Goal: Information Seeking & Learning: Learn about a topic

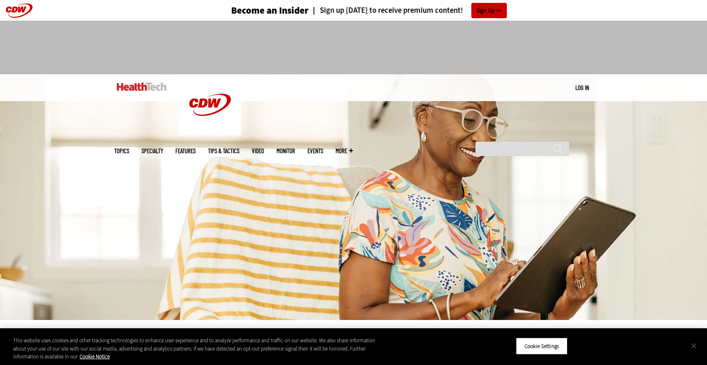
click at [691, 347] on button "Close" at bounding box center [693, 345] width 18 height 18
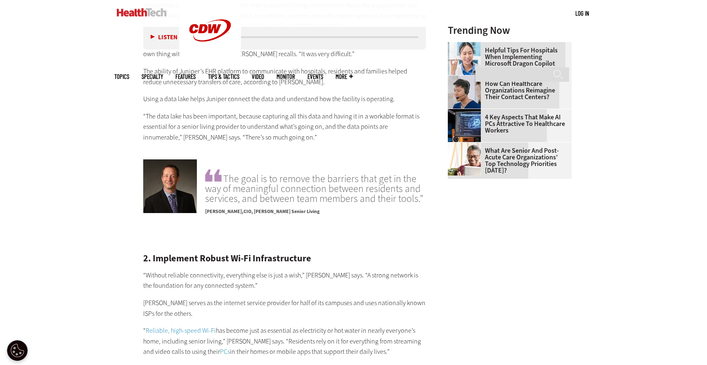
scroll to position [1169, 0]
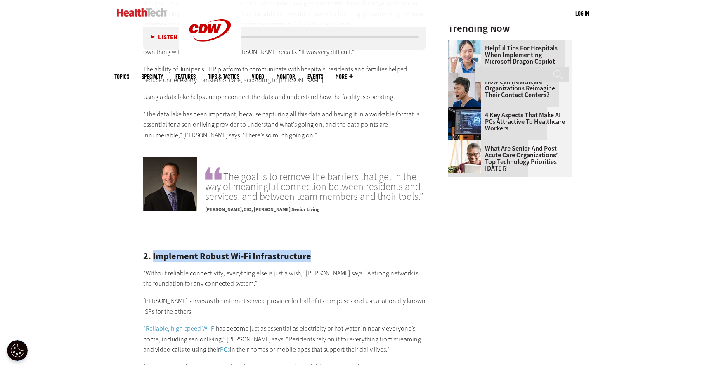
drag, startPoint x: 153, startPoint y: 234, endPoint x: 310, endPoint y: 234, distance: 157.6
click at [310, 252] on h2 "2. Implement Robust Wi-Fi Infrastructure" at bounding box center [284, 256] width 283 height 9
copy h2 "Implement Robust Wi-Fi Infrastructure"
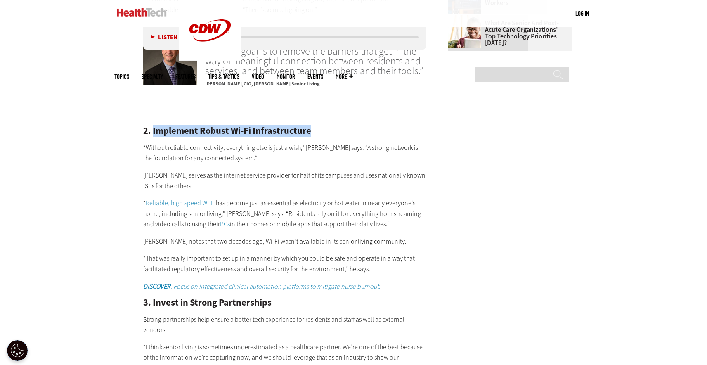
scroll to position [1299, 0]
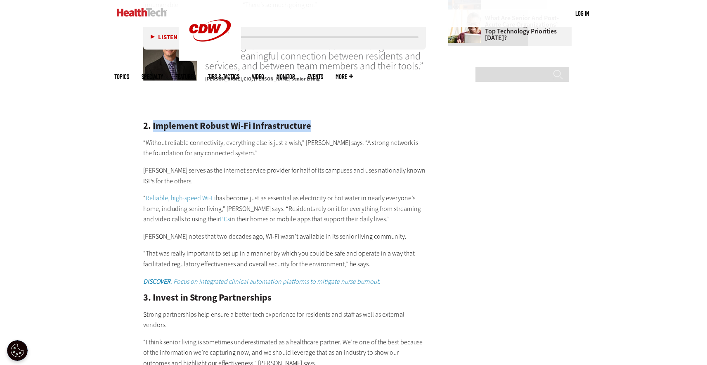
drag, startPoint x: 143, startPoint y: 118, endPoint x: 375, endPoint y: 243, distance: 263.5
copy div "“Without reliable connectivity, everything else is just a wish,” [PERSON_NAME] …"
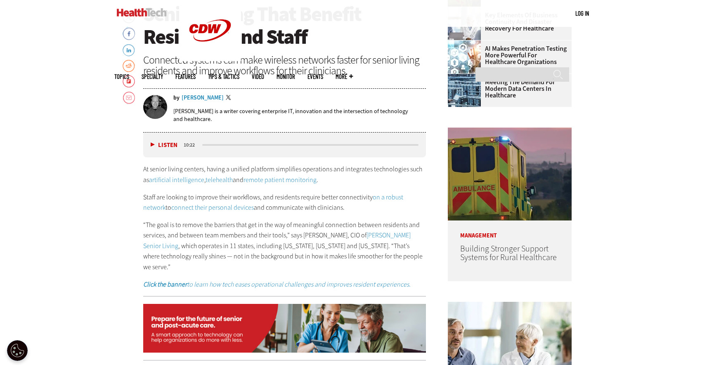
scroll to position [386, 0]
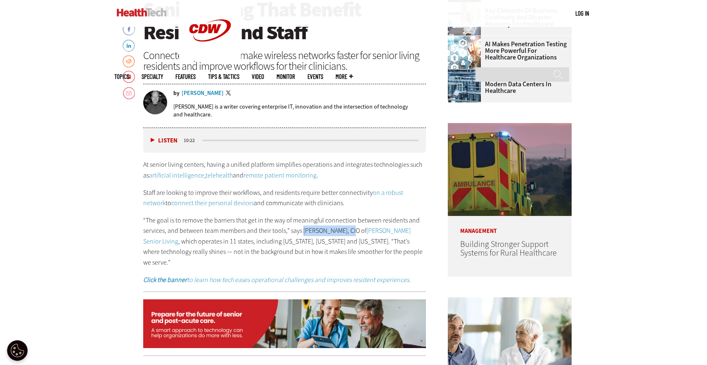
drag, startPoint x: 301, startPoint y: 230, endPoint x: 346, endPoint y: 230, distance: 44.6
click at [346, 230] on p "“The goal is to remove the barriers that get in the way of meaningful connectio…" at bounding box center [284, 241] width 283 height 53
copy p "[PERSON_NAME], CIO"
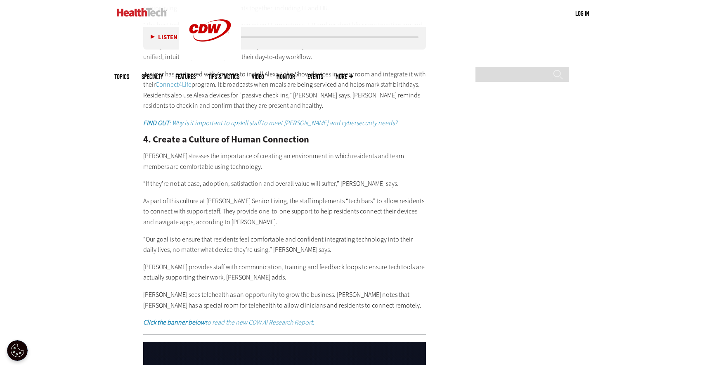
scroll to position [1683, 0]
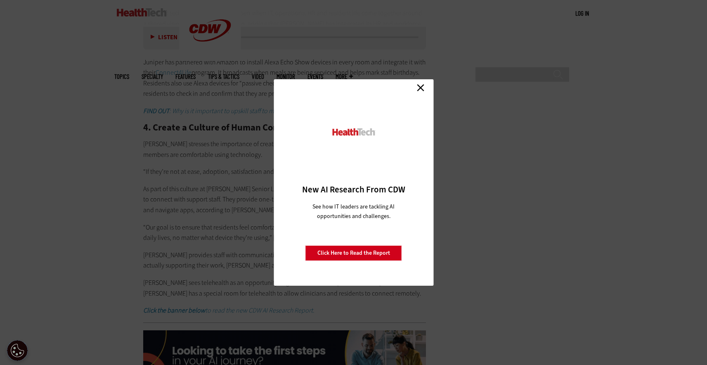
click at [421, 88] on link "Close" at bounding box center [420, 87] width 12 height 12
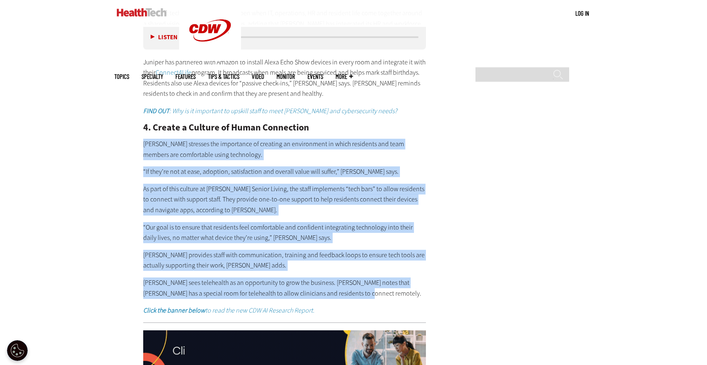
drag, startPoint x: 143, startPoint y: 122, endPoint x: 345, endPoint y: 275, distance: 254.1
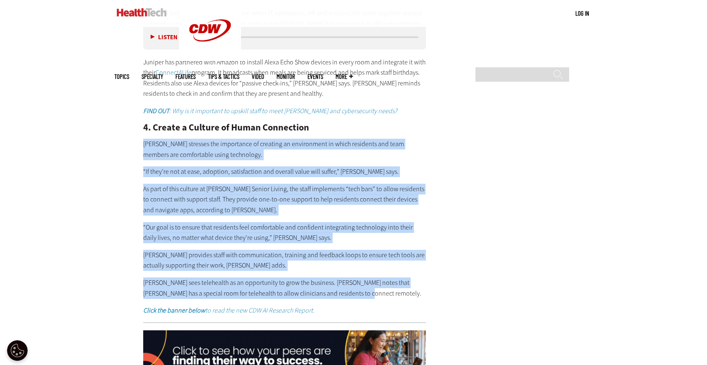
click at [345, 275] on div "2. Implement Robust Wi-Fi Infrastructure “Without reliable connectivity, everyt…" at bounding box center [284, 17] width 283 height 595
copy div "[PERSON_NAME] stresses the importance of creating an environment in which resid…"
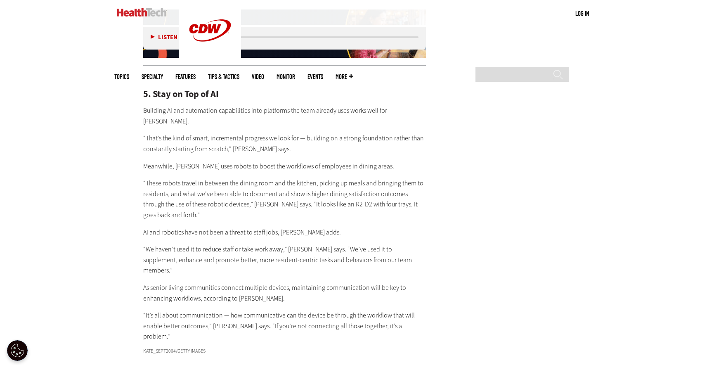
scroll to position [1999, 0]
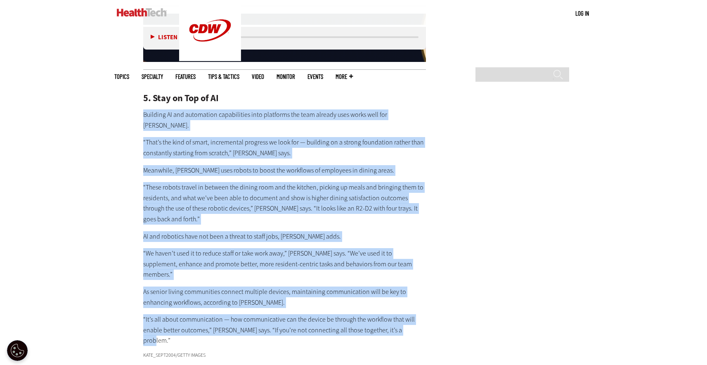
drag, startPoint x: 144, startPoint y: 94, endPoint x: 418, endPoint y: 290, distance: 336.8
click at [418, 290] on div "5. Stay on Top of AI Building AI and automation capabilities into platforms the…" at bounding box center [284, 210] width 283 height 269
copy div "Loremips DO sit ametconsec adipiscingel sedd eiusmodte inc utla etdolor magn al…"
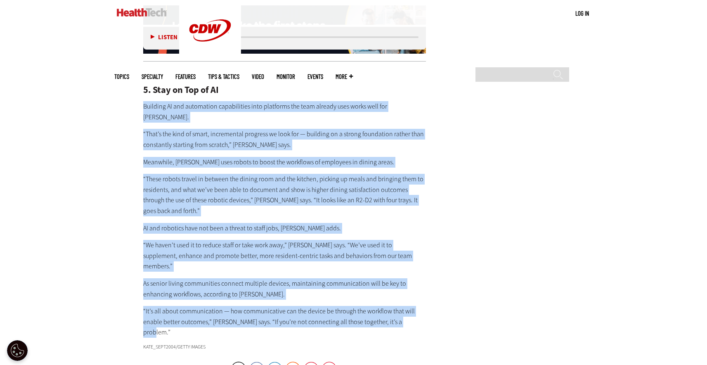
scroll to position [2007, 0]
